Goal: Find specific page/section: Find specific page/section

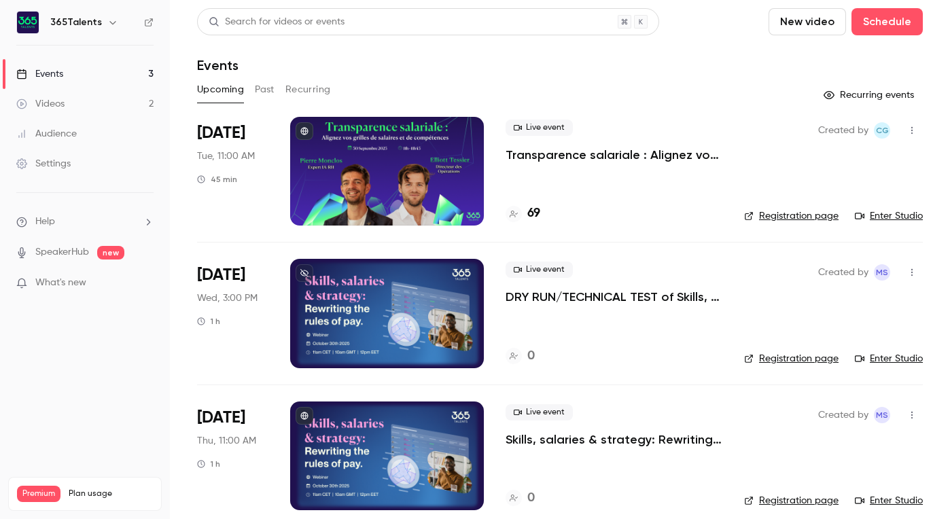
scroll to position [16, 0]
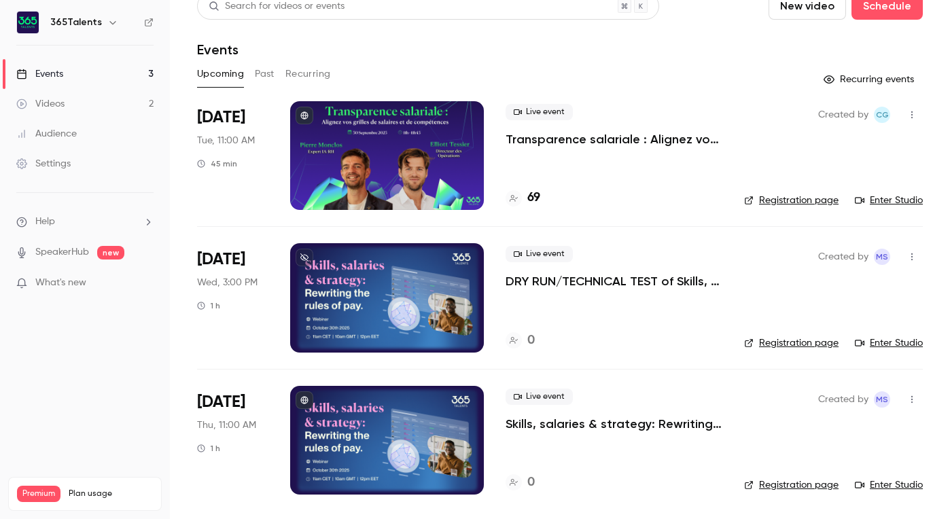
click at [533, 200] on h4 "69" at bounding box center [533, 198] width 13 height 18
